Goal: Task Accomplishment & Management: Use online tool/utility

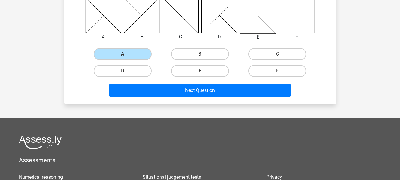
scroll to position [28, 0]
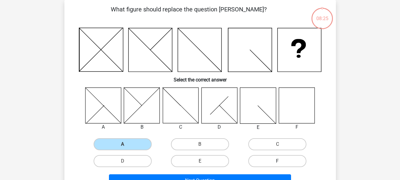
click at [270, 156] on label "F" at bounding box center [277, 161] width 58 height 12
click at [277, 161] on input "F" at bounding box center [279, 163] width 4 height 4
radio input "true"
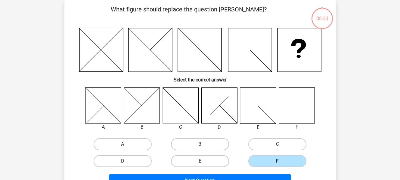
click at [270, 157] on label "F" at bounding box center [277, 161] width 58 height 12
click at [277, 161] on input "F" at bounding box center [279, 163] width 4 height 4
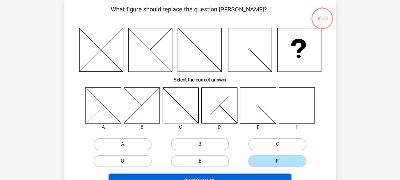
click at [246, 176] on button "Next Question" at bounding box center [200, 180] width 182 height 13
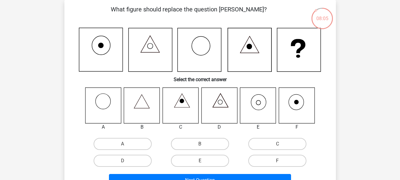
click at [197, 51] on icon at bounding box center [199, 50] width 44 height 44
click at [200, 162] on input "E" at bounding box center [202, 163] width 4 height 4
radio input "true"
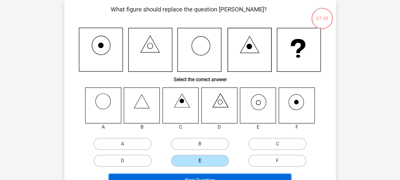
click at [207, 178] on button "Next Question" at bounding box center [200, 180] width 182 height 13
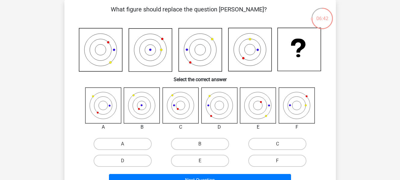
click at [277, 137] on div "C" at bounding box center [276, 144] width 77 height 17
click at [279, 142] on label "C" at bounding box center [277, 144] width 58 height 12
click at [279, 144] on input "C" at bounding box center [279, 146] width 4 height 4
radio input "true"
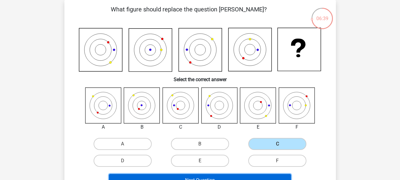
click at [234, 175] on button "Next Question" at bounding box center [200, 180] width 182 height 13
